Goal: Information Seeking & Learning: Find contact information

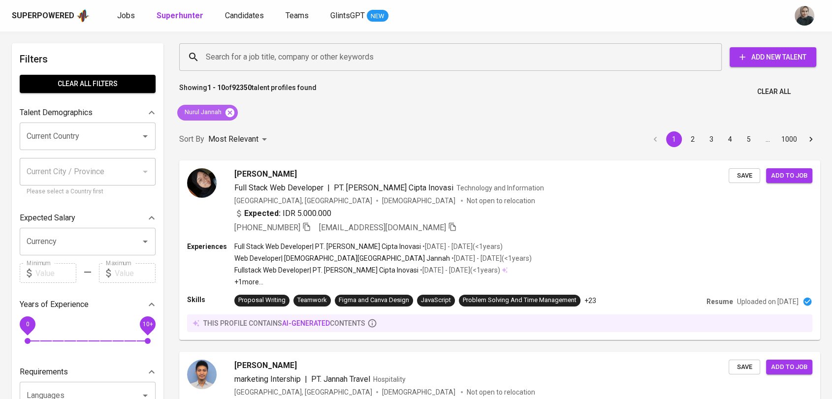
click at [234, 115] on icon at bounding box center [229, 112] width 9 height 9
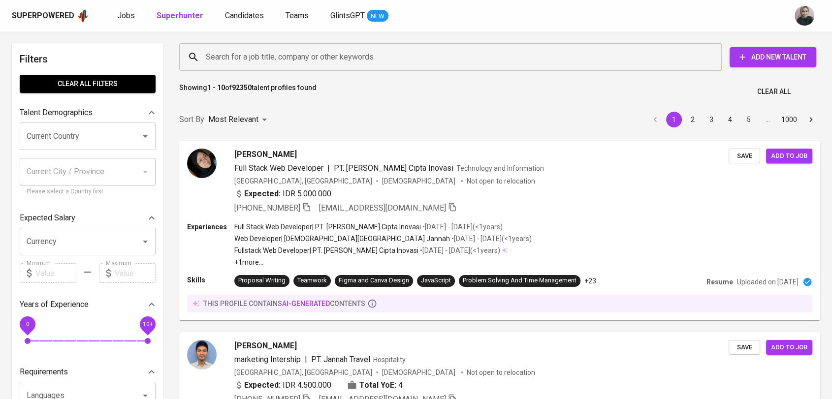
click at [217, 54] on input "Search for a job title, company or other keywords" at bounding box center [452, 57] width 499 height 19
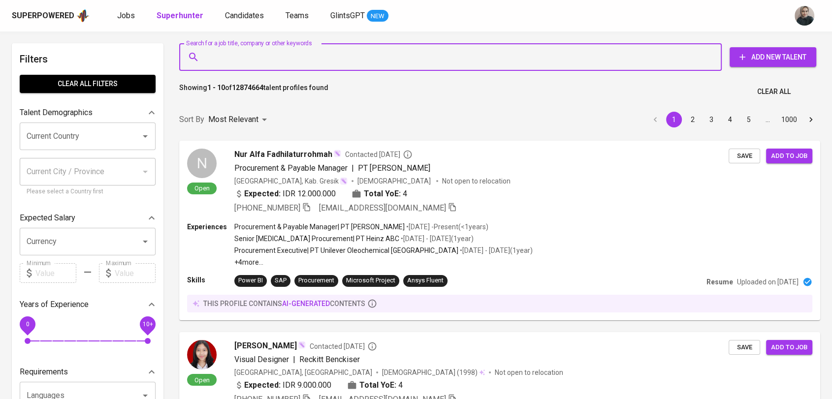
paste input "[EMAIL_ADDRESS][DOMAIN_NAME]"
type input "[EMAIL_ADDRESS][DOMAIN_NAME]"
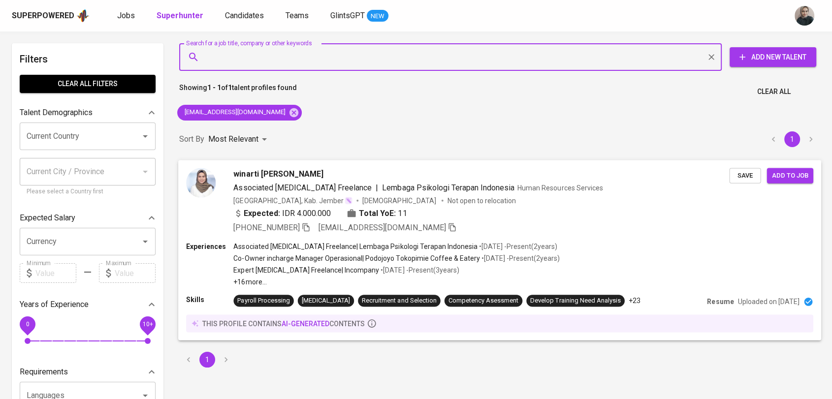
click at [252, 189] on span "Associated [MEDICAL_DATA] Freelance" at bounding box center [302, 187] width 138 height 9
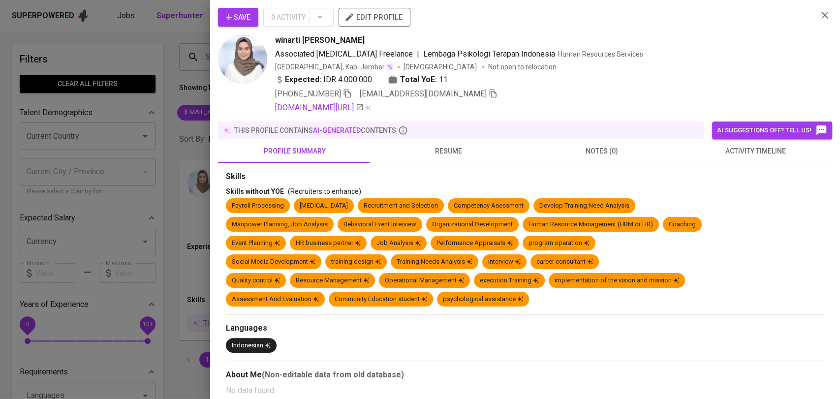
click at [349, 96] on icon "button" at bounding box center [347, 94] width 7 height 8
click at [168, 74] on div at bounding box center [420, 199] width 840 height 399
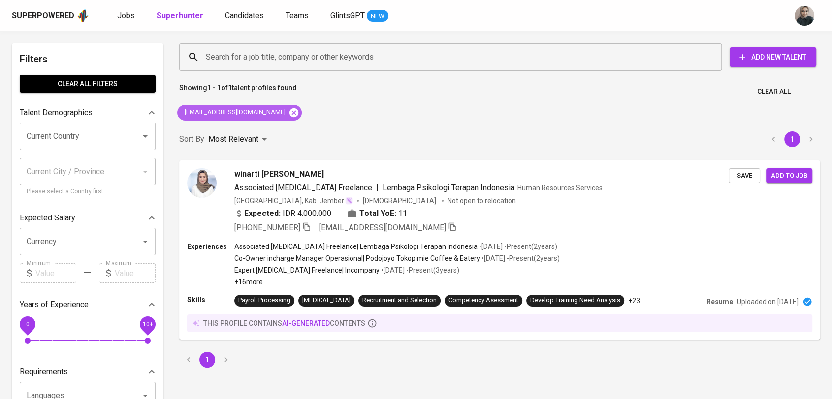
click at [289, 111] on icon at bounding box center [293, 112] width 9 height 9
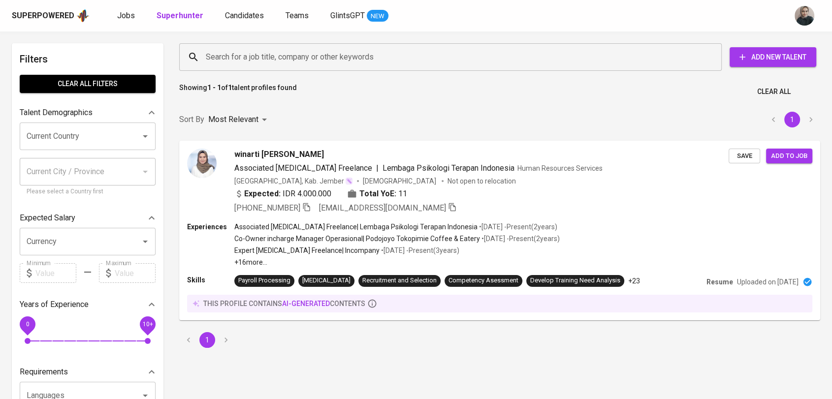
click at [233, 60] on input "Search for a job title, company or other keywords" at bounding box center [452, 57] width 499 height 19
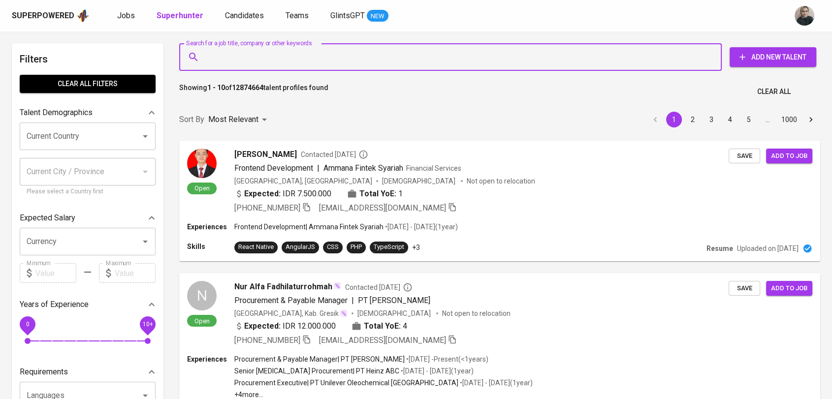
paste input "[EMAIL_ADDRESS][DOMAIN_NAME]"
type input "[EMAIL_ADDRESS][DOMAIN_NAME]"
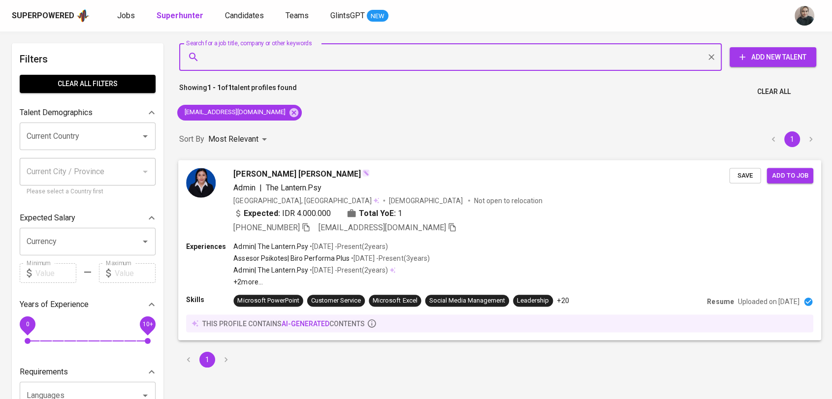
click at [287, 186] on span "The Lantern.Psy" at bounding box center [294, 187] width 56 height 9
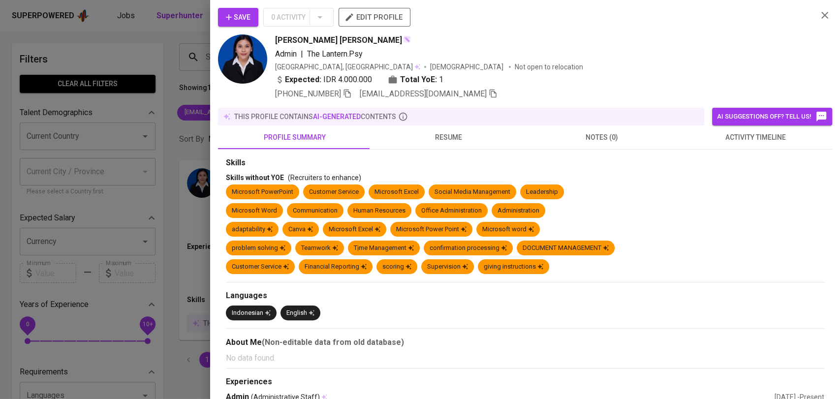
click at [357, 94] on div "[PHONE_NUMBER] [EMAIL_ADDRESS][DOMAIN_NAME]" at bounding box center [386, 94] width 222 height 12
click at [355, 94] on div "[PHONE_NUMBER] [EMAIL_ADDRESS][DOMAIN_NAME]" at bounding box center [386, 94] width 222 height 12
click at [351, 94] on icon "button" at bounding box center [347, 94] width 7 height 8
